Goal: Task Accomplishment & Management: Use online tool/utility

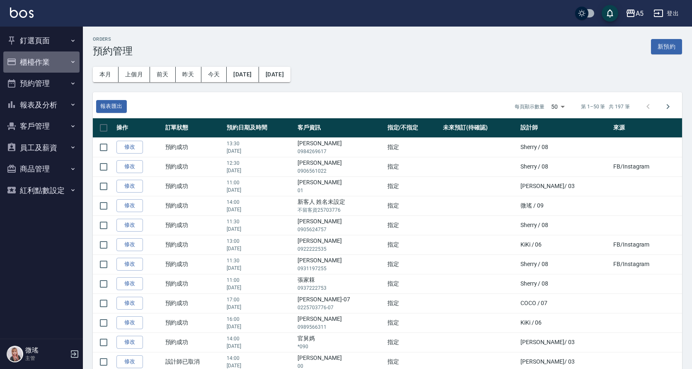
drag, startPoint x: 73, startPoint y: 61, endPoint x: 64, endPoint y: 84, distance: 24.9
click at [73, 61] on icon "button" at bounding box center [73, 61] width 7 height 7
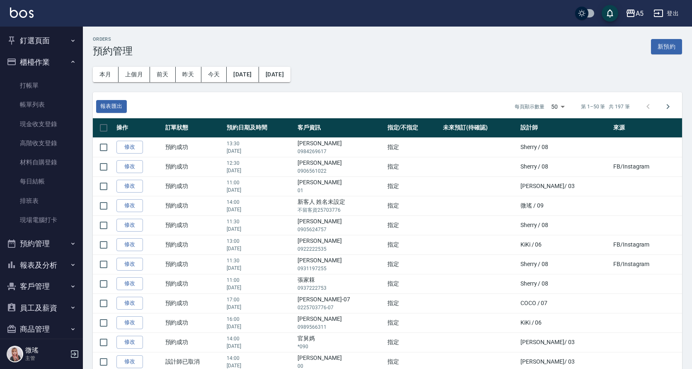
click at [36, 58] on button "櫃檯作業" at bounding box center [41, 62] width 76 height 22
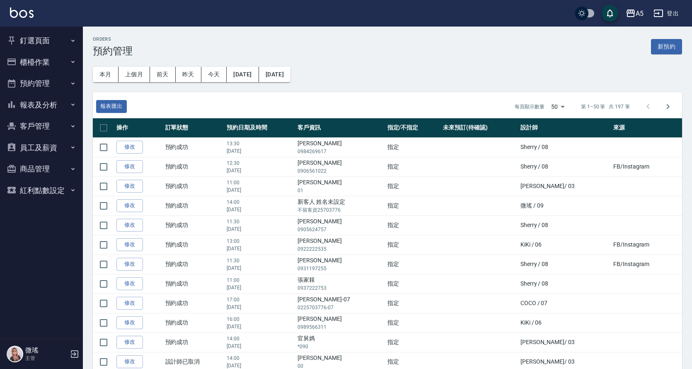
click at [47, 88] on button "預約管理" at bounding box center [41, 84] width 76 height 22
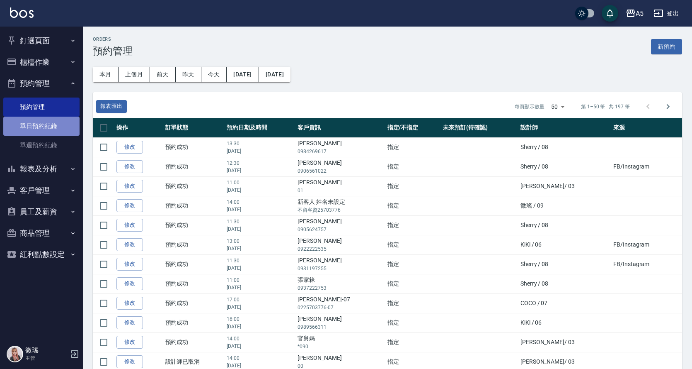
click at [49, 126] on link "單日預約紀錄" at bounding box center [41, 125] width 76 height 19
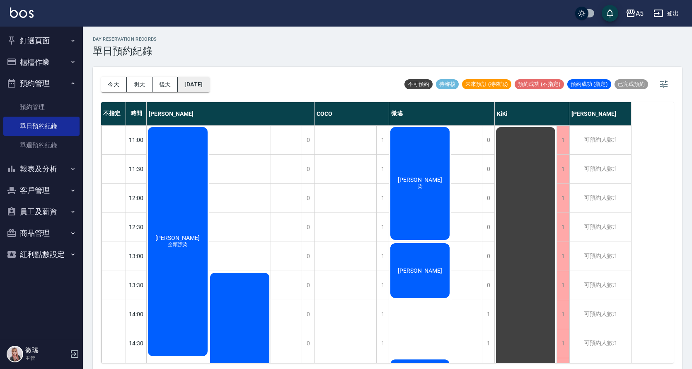
click at [209, 85] on button "[DATE]" at bounding box center [194, 84] width 32 height 15
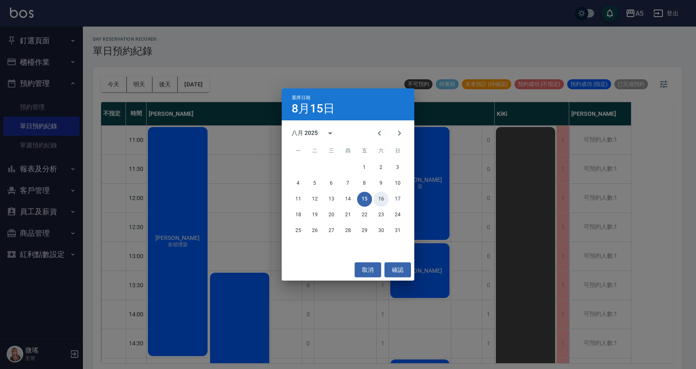
click at [379, 198] on button "16" at bounding box center [381, 199] width 15 height 15
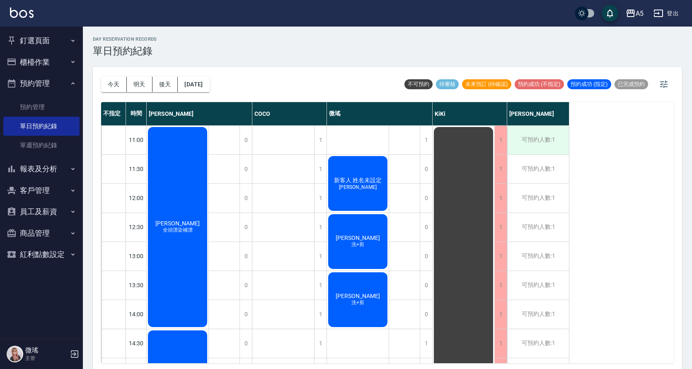
click at [559, 133] on div "可預約人數:1" at bounding box center [538, 140] width 62 height 29
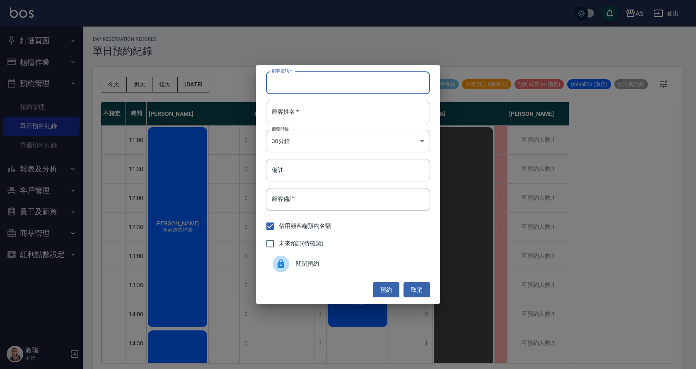
click at [295, 82] on input "顧客電話   *" at bounding box center [348, 83] width 164 height 22
click at [296, 86] on input "顧客電話   *" at bounding box center [348, 83] width 164 height 22
click at [304, 83] on input "顧客電話   *" at bounding box center [348, 83] width 164 height 22
click at [299, 86] on input "顧客電話   *" at bounding box center [348, 83] width 164 height 22
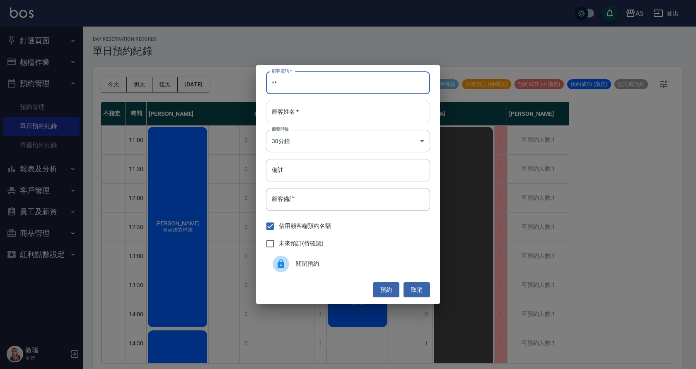
type input "**"
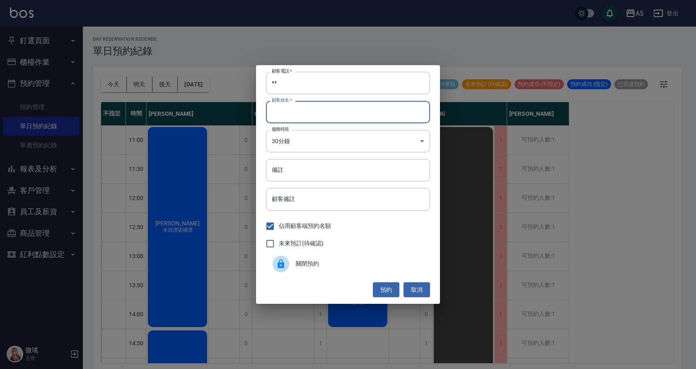
click at [293, 112] on input "顧客姓名   *" at bounding box center [348, 112] width 164 height 22
type input "ㄗ"
type input "ㄗㄩ"
type input "emily"
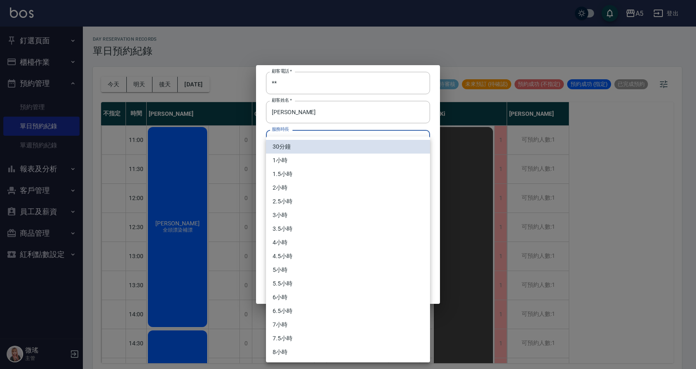
click at [322, 140] on body "A5 登出 釘選頁面 打帳單 店家日報表 設計師日報表 設計師業績月報表 櫃檯作業 打帳單 帳單列表 現金收支登錄 高階收支登錄 材料自購登錄 每日結帳 排班…" at bounding box center [348, 185] width 696 height 371
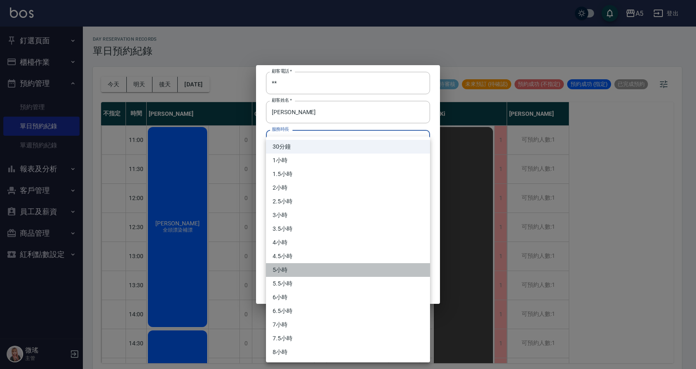
click at [301, 268] on li "5小時" at bounding box center [348, 270] width 164 height 14
type input "10"
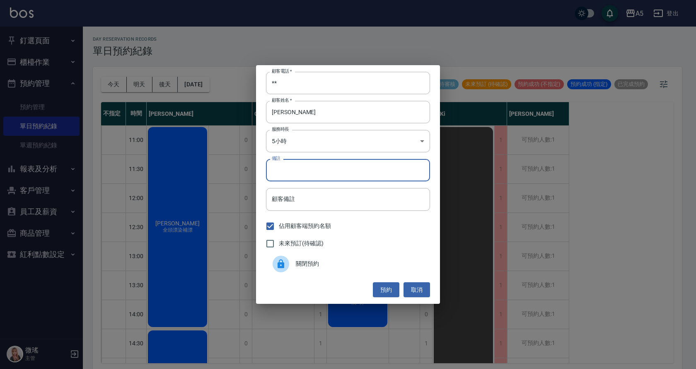
click at [328, 160] on input "備註" at bounding box center [348, 170] width 164 height 22
type input "1"
type input "補漂"
click at [388, 286] on button "預約" at bounding box center [386, 289] width 27 height 15
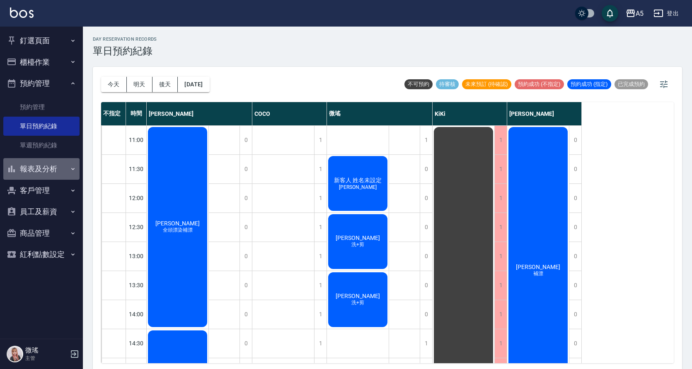
drag, startPoint x: 49, startPoint y: 173, endPoint x: 53, endPoint y: 171, distance: 5.0
click at [49, 173] on button "報表及分析" at bounding box center [41, 169] width 76 height 22
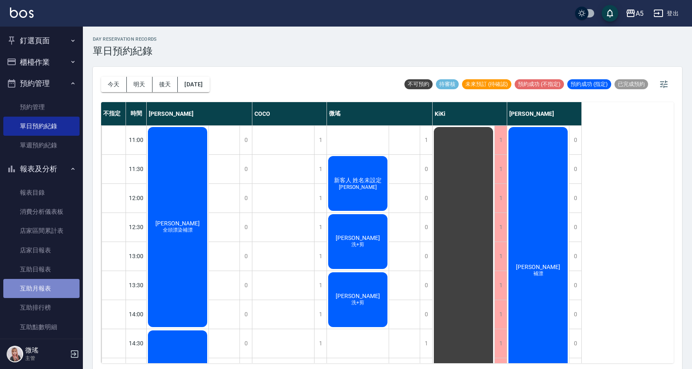
click at [54, 297] on link "互助月報表" at bounding box center [41, 288] width 76 height 19
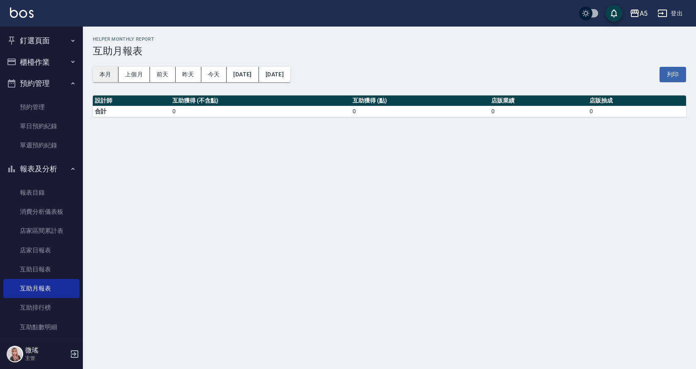
click at [111, 73] on button "本月" at bounding box center [106, 74] width 26 height 15
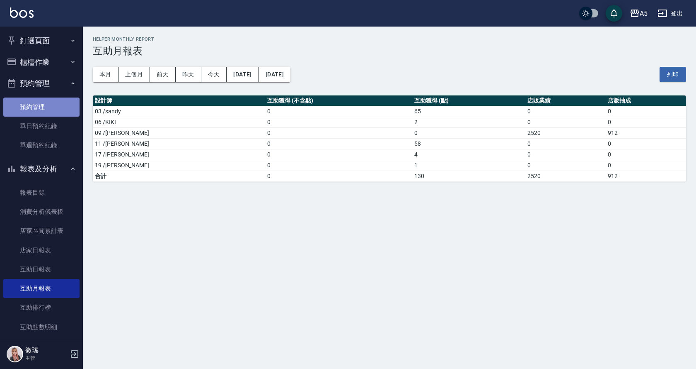
click at [41, 104] on link "預約管理" at bounding box center [41, 106] width 76 height 19
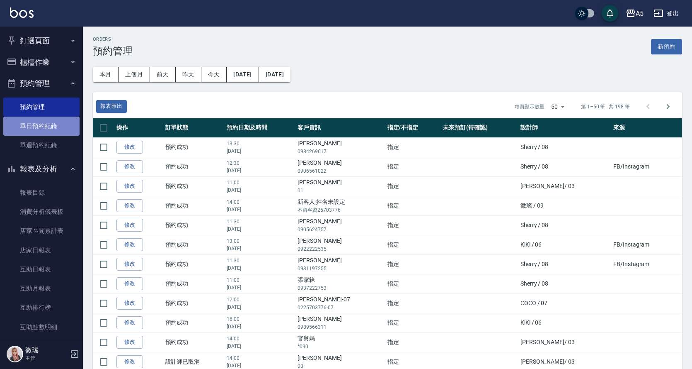
click at [44, 128] on link "單日預約紀錄" at bounding box center [41, 125] width 76 height 19
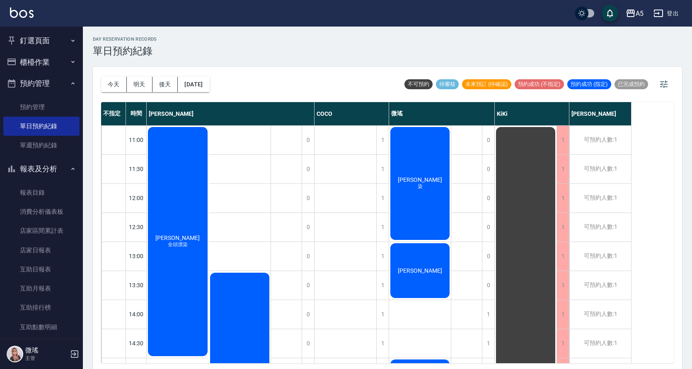
click at [209, 187] on div "董維靜 染" at bounding box center [178, 241] width 62 height 231
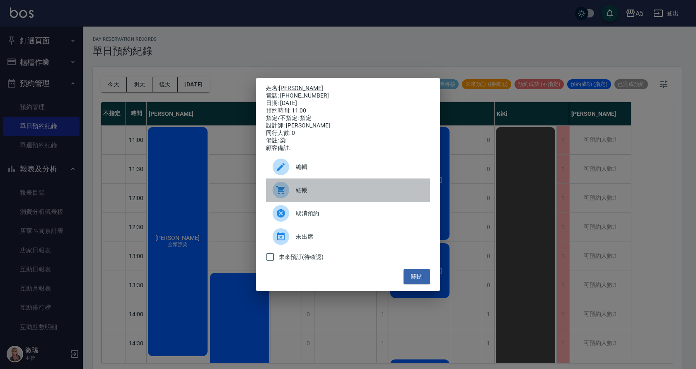
click at [332, 191] on span "結帳" at bounding box center [360, 190] width 128 height 9
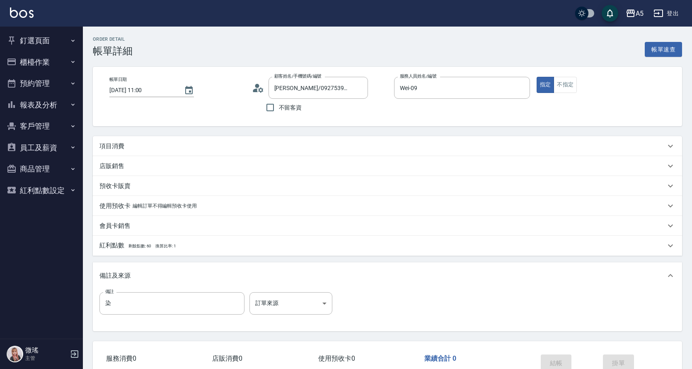
click at [125, 148] on div "項目消費" at bounding box center [382, 146] width 566 height 9
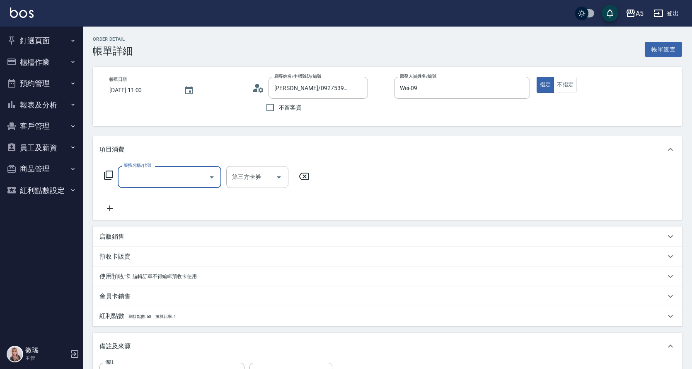
click at [150, 180] on input "服務名稱/代號" at bounding box center [163, 177] width 84 height 15
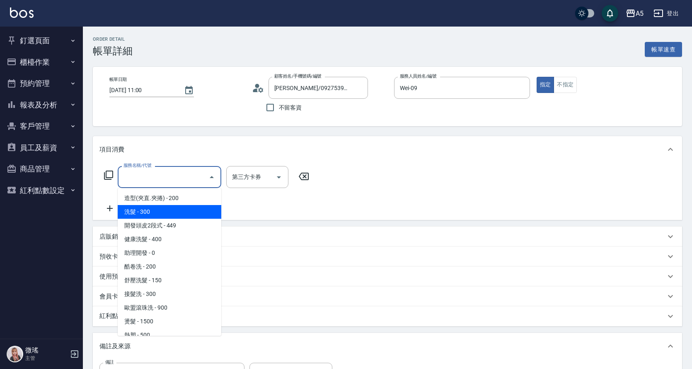
click at [159, 214] on span "洗髮 - 300" at bounding box center [170, 212] width 104 height 14
type input "洗髮(201)"
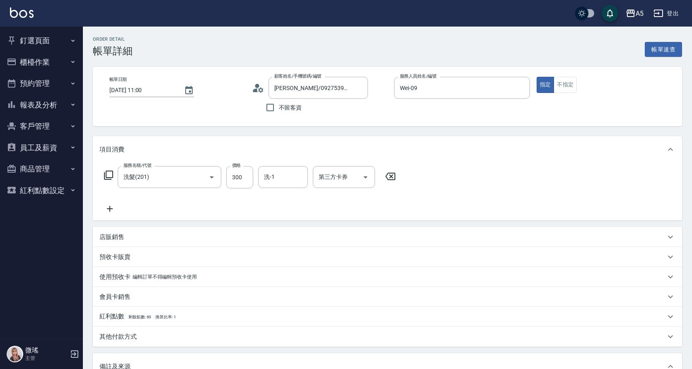
click at [111, 209] on icon at bounding box center [109, 209] width 21 height 10
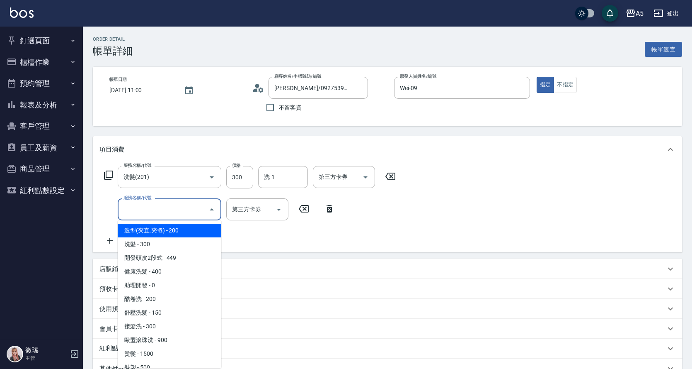
click at [150, 215] on input "服務名稱/代號" at bounding box center [163, 209] width 84 height 15
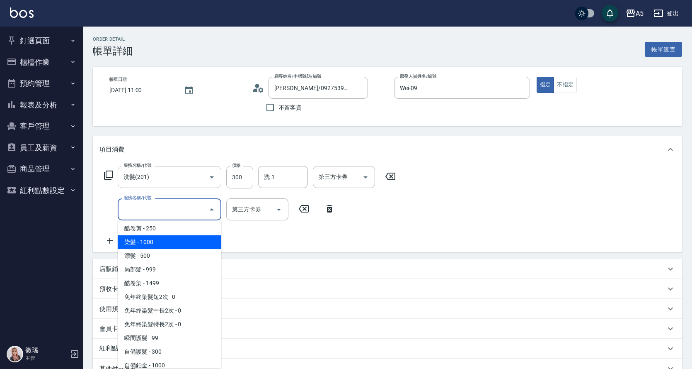
click at [169, 246] on span "染髮 - 1000" at bounding box center [170, 242] width 104 height 14
type input "130"
type input "染髮(501)"
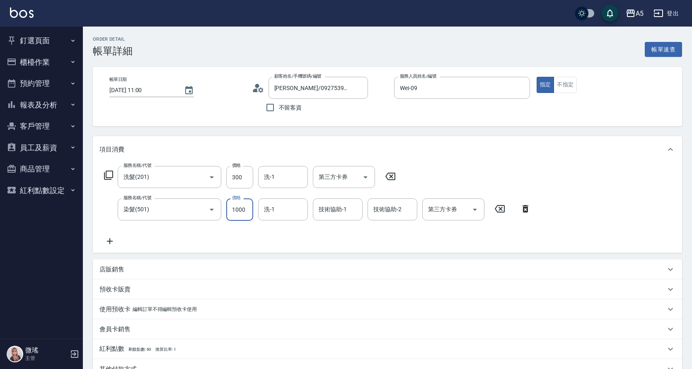
click at [238, 203] on input "1000" at bounding box center [239, 209] width 27 height 22
type input "1"
type input "30"
type input "120"
type input "40"
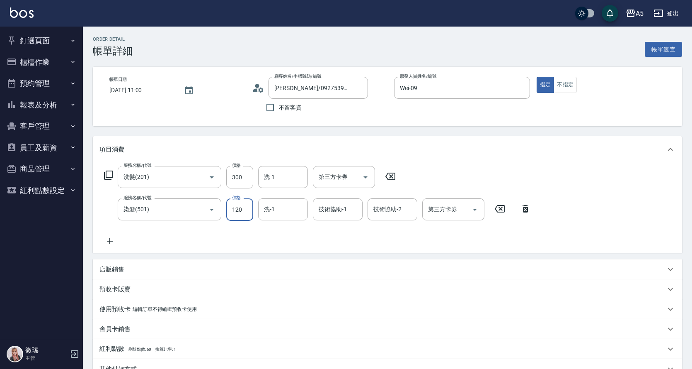
type input "1200"
type input "150"
type input "1200"
click at [170, 237] on div "服務名稱/代號 洗髮(201) 服務名稱/代號 價格 300 價格 洗-1 洗-1 第三方卡券 第三方卡券 服務名稱/代號 染髮(501) 服務名稱/代號 價…" at bounding box center [317, 206] width 437 height 80
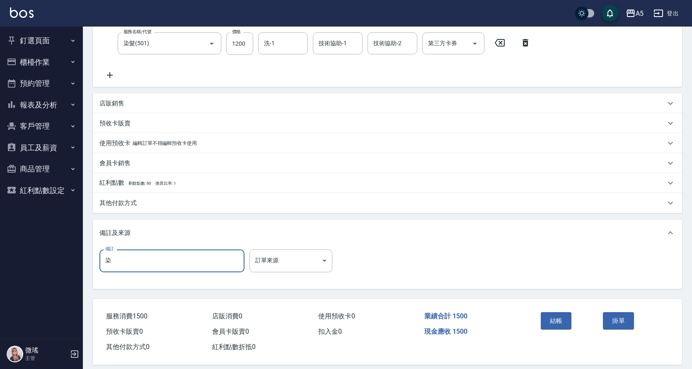
click at [120, 268] on input "染" at bounding box center [171, 260] width 145 height 22
type input "染66-63+66-4+7-2*9%"
drag, startPoint x: 552, startPoint y: 320, endPoint x: 553, endPoint y: 315, distance: 4.9
click at [553, 315] on button "結帳" at bounding box center [556, 320] width 31 height 17
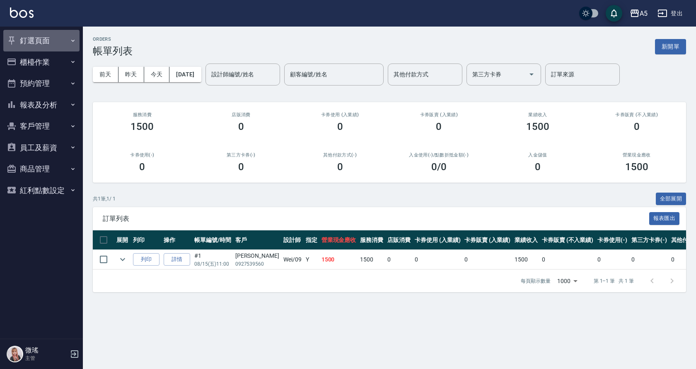
click at [39, 44] on button "釘選頁面" at bounding box center [41, 41] width 76 height 22
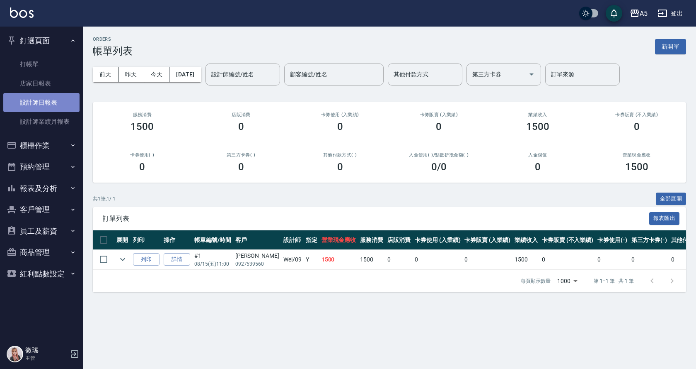
click at [59, 99] on link "設計師日報表" at bounding box center [41, 102] width 76 height 19
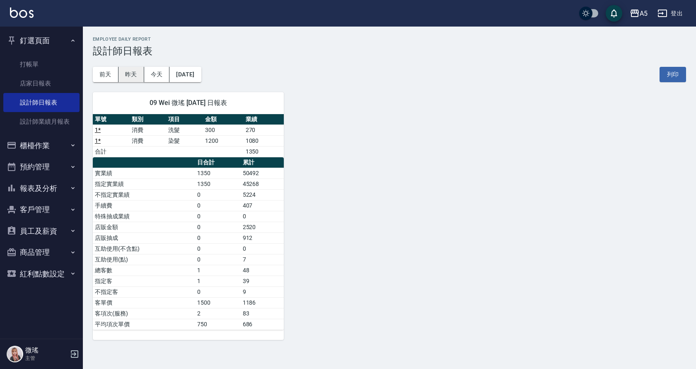
click at [134, 78] on button "昨天" at bounding box center [132, 74] width 26 height 15
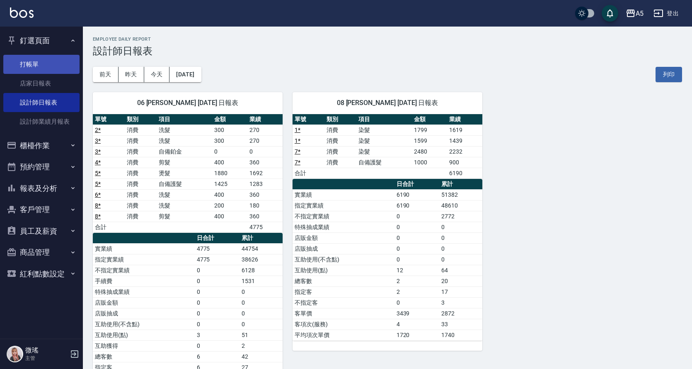
click at [49, 58] on link "打帳單" at bounding box center [41, 64] width 76 height 19
